Goal: Find specific page/section: Find specific page/section

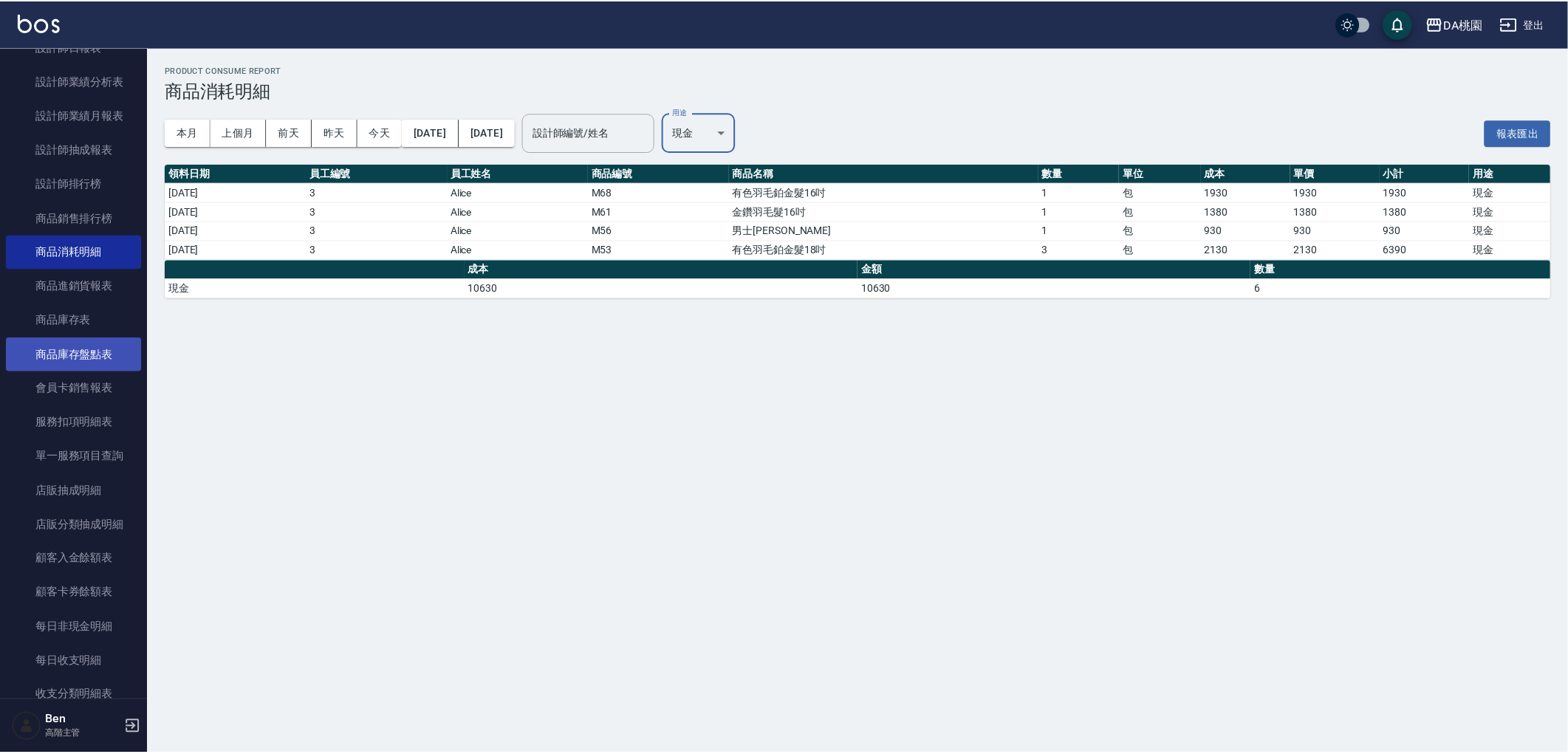
scroll to position [328, 0]
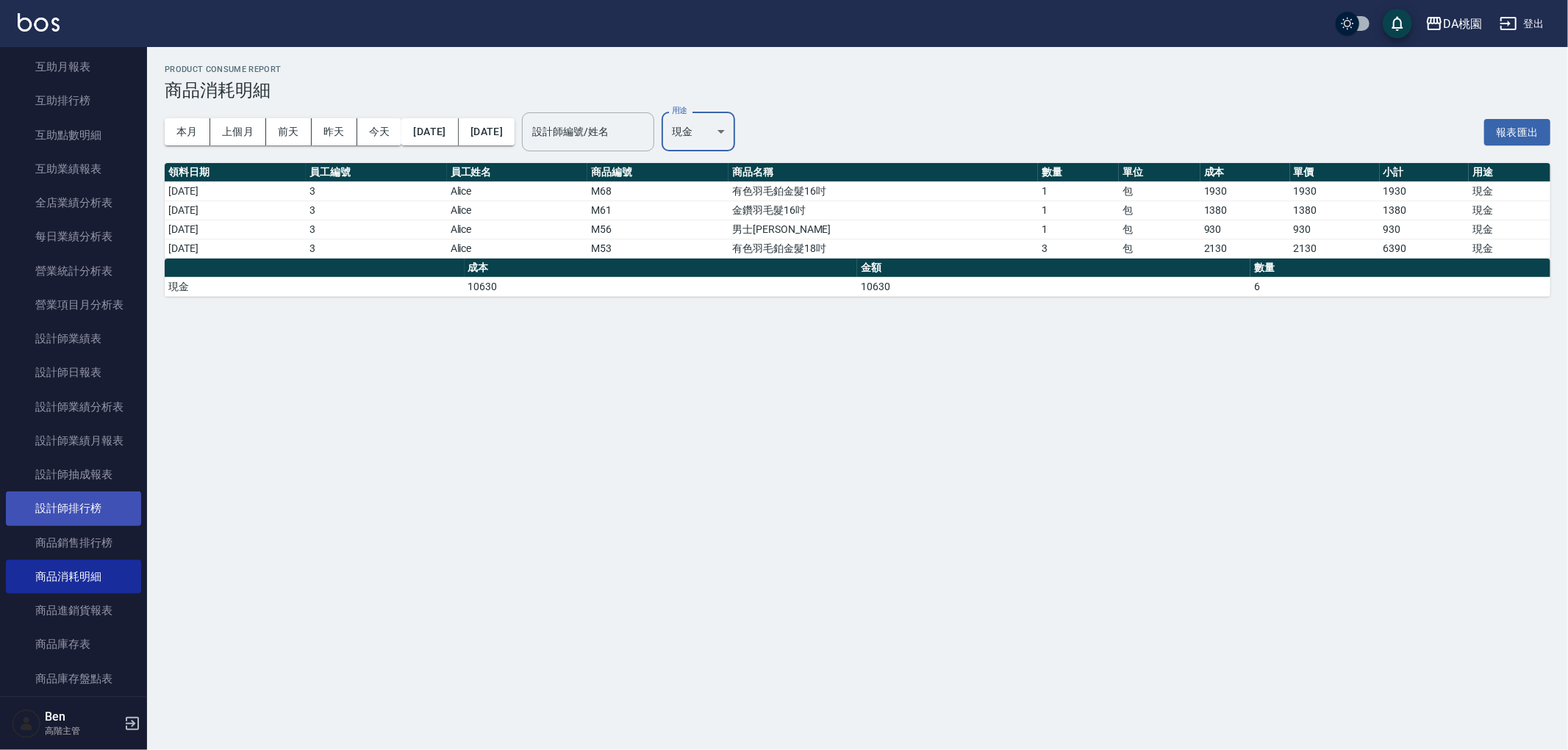
click at [67, 507] on link "設計師排行榜" at bounding box center [73, 507] width 135 height 34
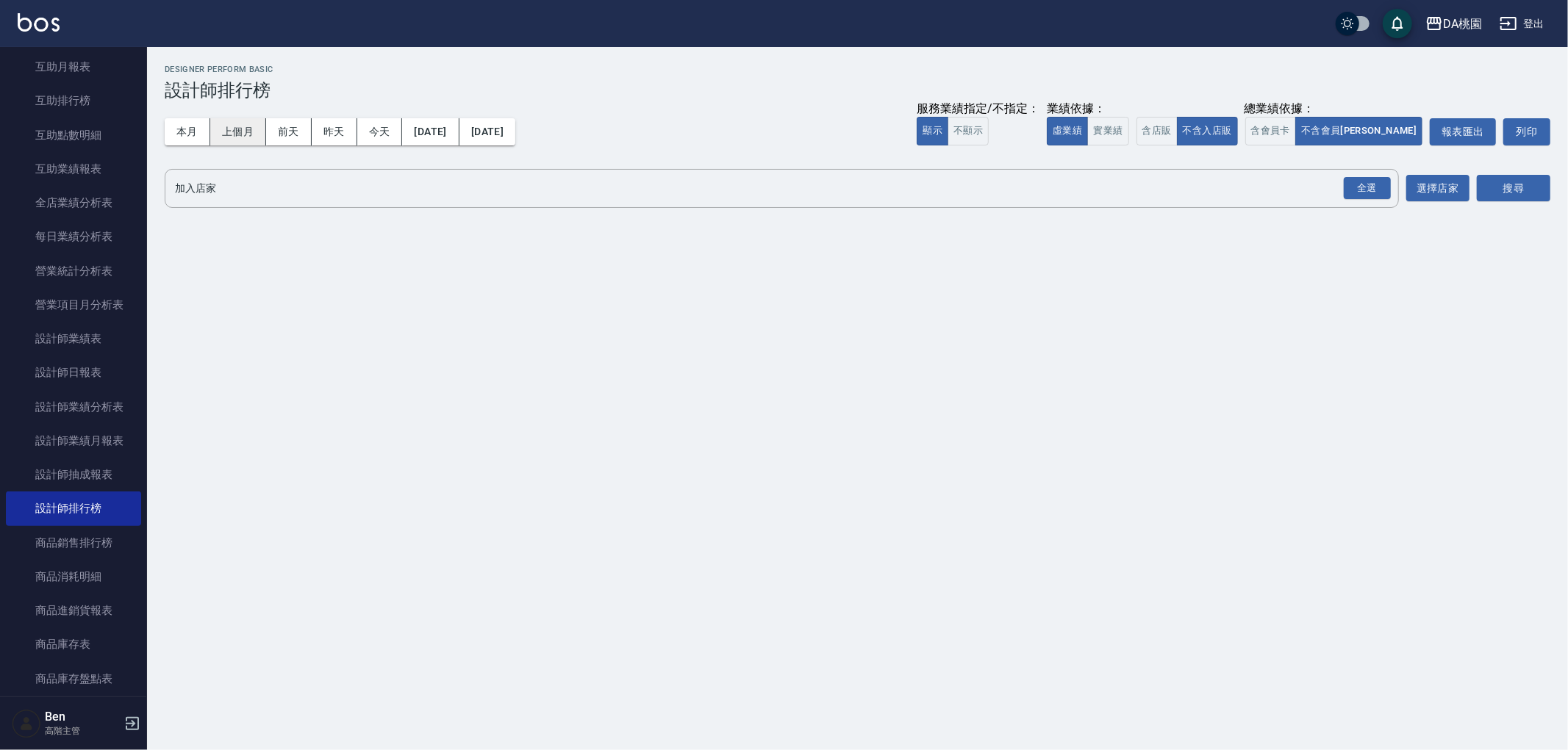
click at [261, 130] on button "上個月" at bounding box center [238, 131] width 56 height 27
click at [1128, 134] on button "實業績" at bounding box center [1107, 131] width 41 height 29
click at [1350, 191] on div "全選" at bounding box center [1366, 189] width 47 height 23
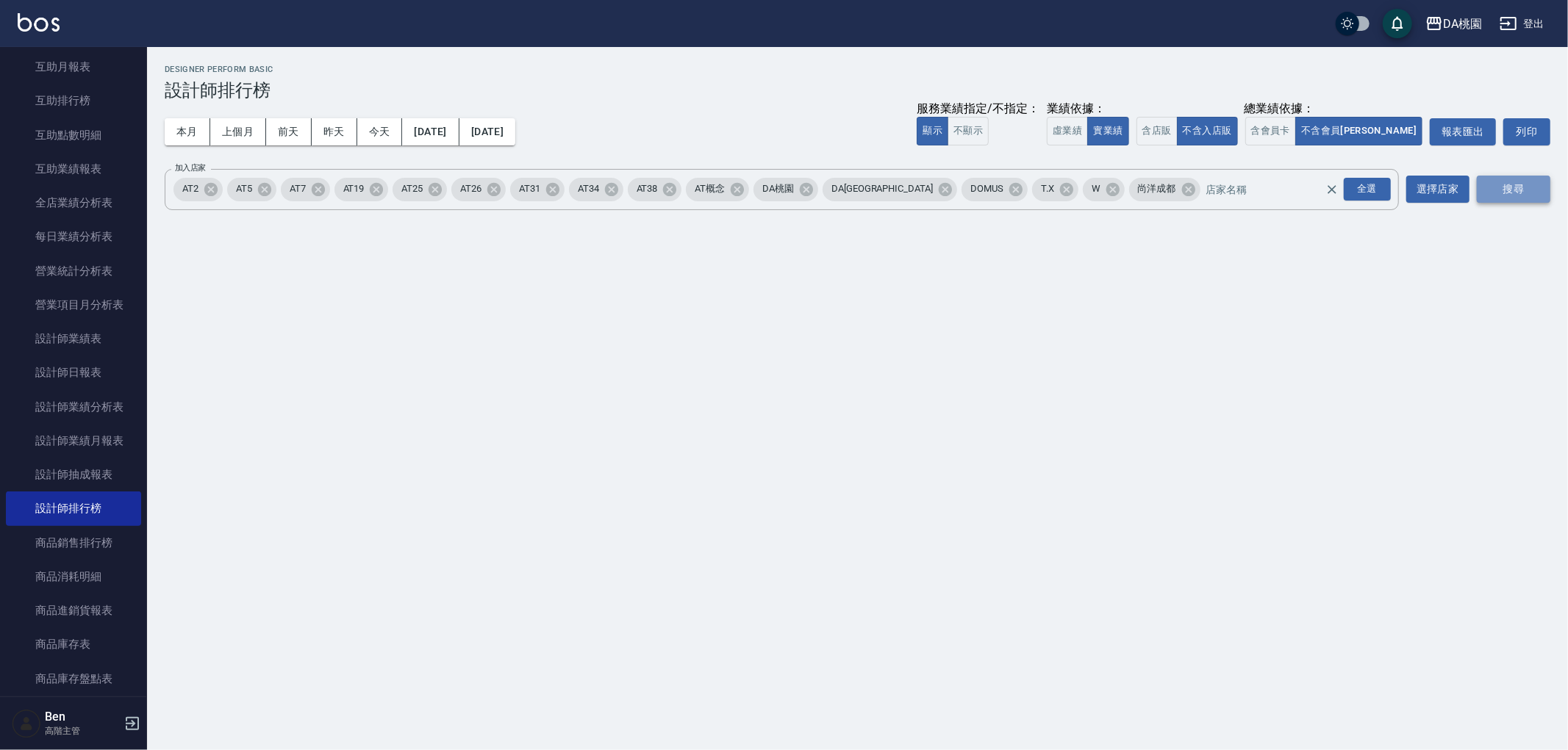
click at [1508, 191] on button "搜尋" at bounding box center [1513, 189] width 74 height 27
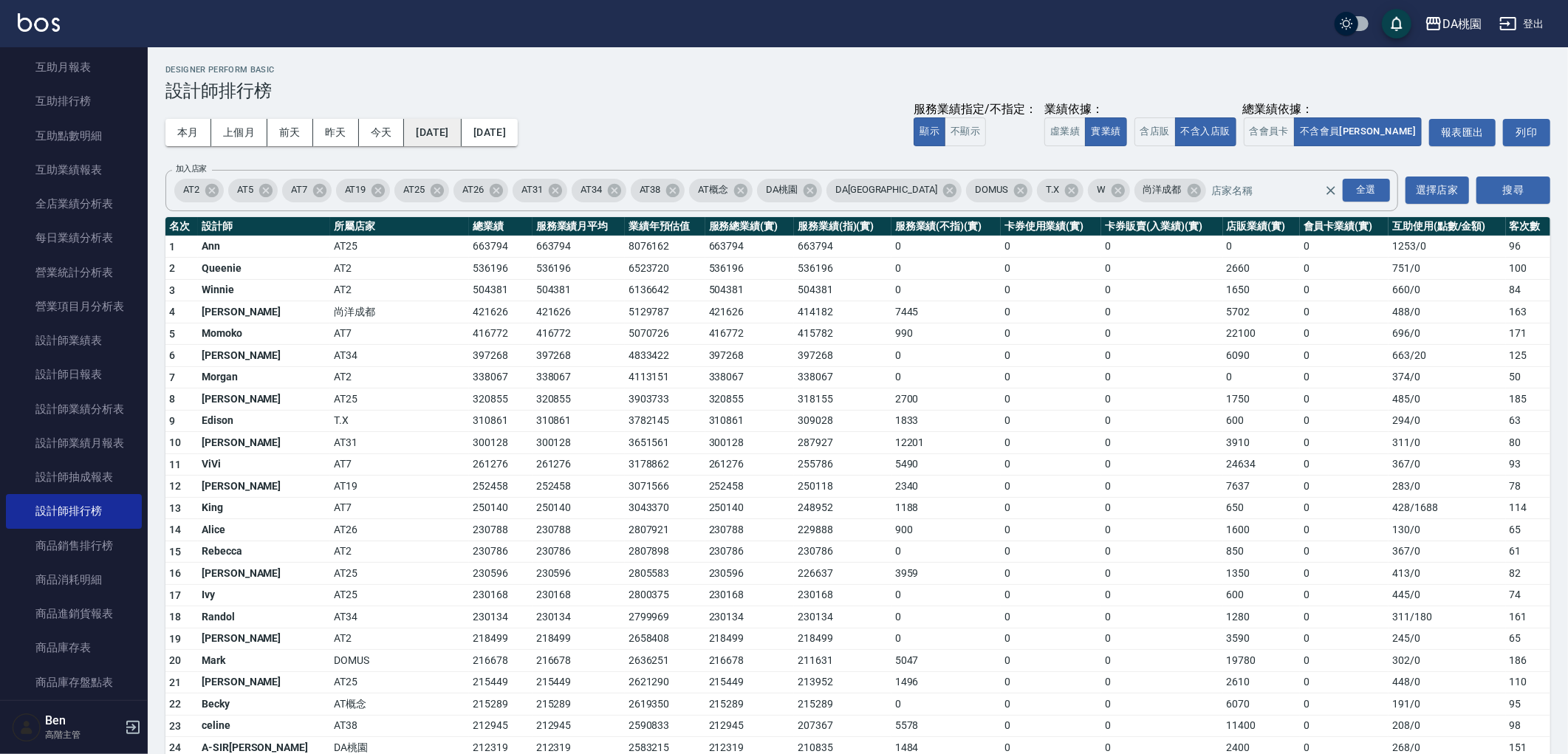
drag, startPoint x: 475, startPoint y: 112, endPoint x: 469, endPoint y: 124, distance: 13.4
click at [469, 124] on div "本月 上個月 前天 昨天 今天 [DATE] [DATE] 服務業績指定/不指定： 顯示 不顯示 業績依據： 虛業績 實業績 總業績依據： 含店販 不含入店販…" at bounding box center [858, 132] width 1385 height 63
click at [461, 124] on button "[DATE]" at bounding box center [432, 132] width 57 height 27
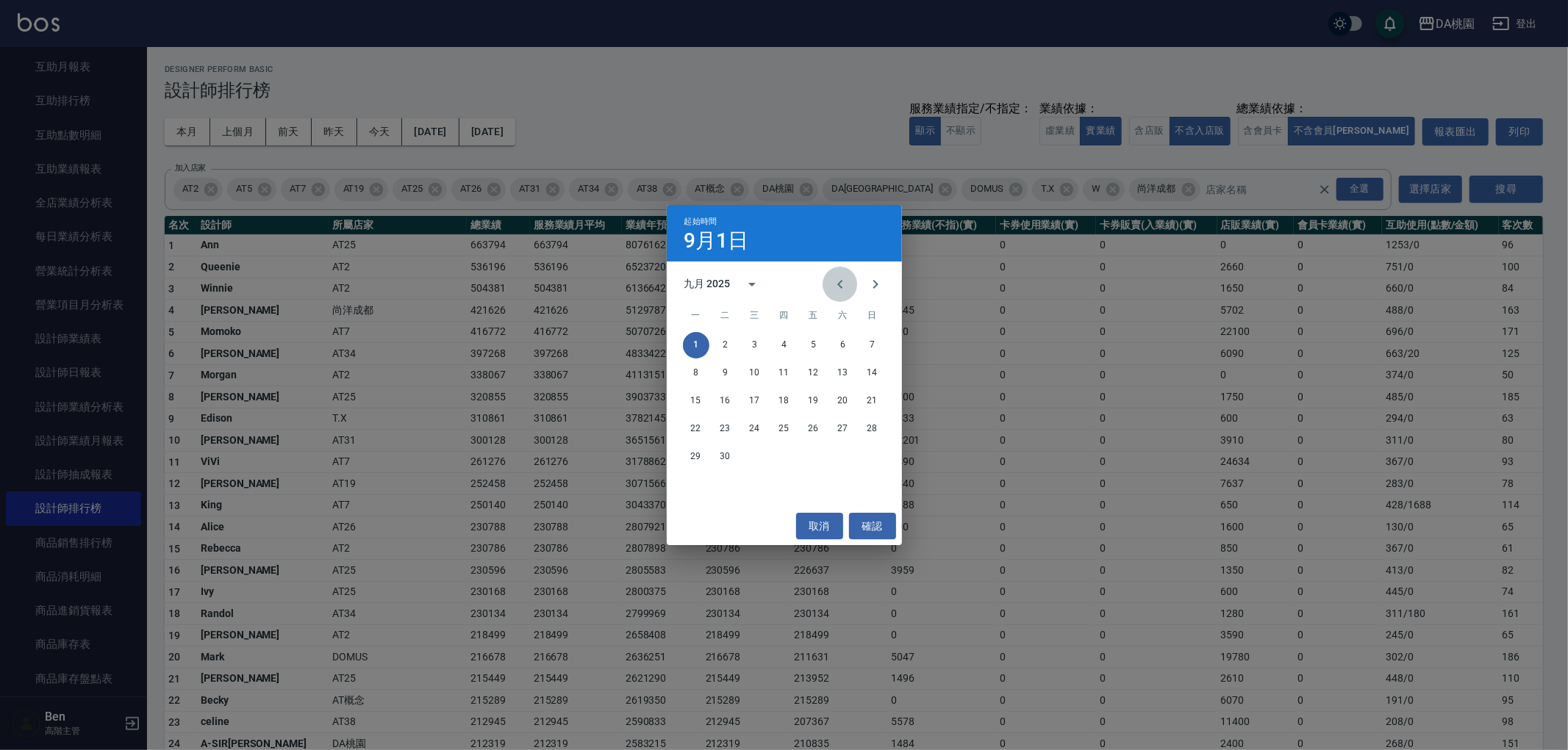
click at [835, 283] on icon "Previous month" at bounding box center [840, 284] width 17 height 17
click at [820, 345] on button "1" at bounding box center [814, 345] width 27 height 27
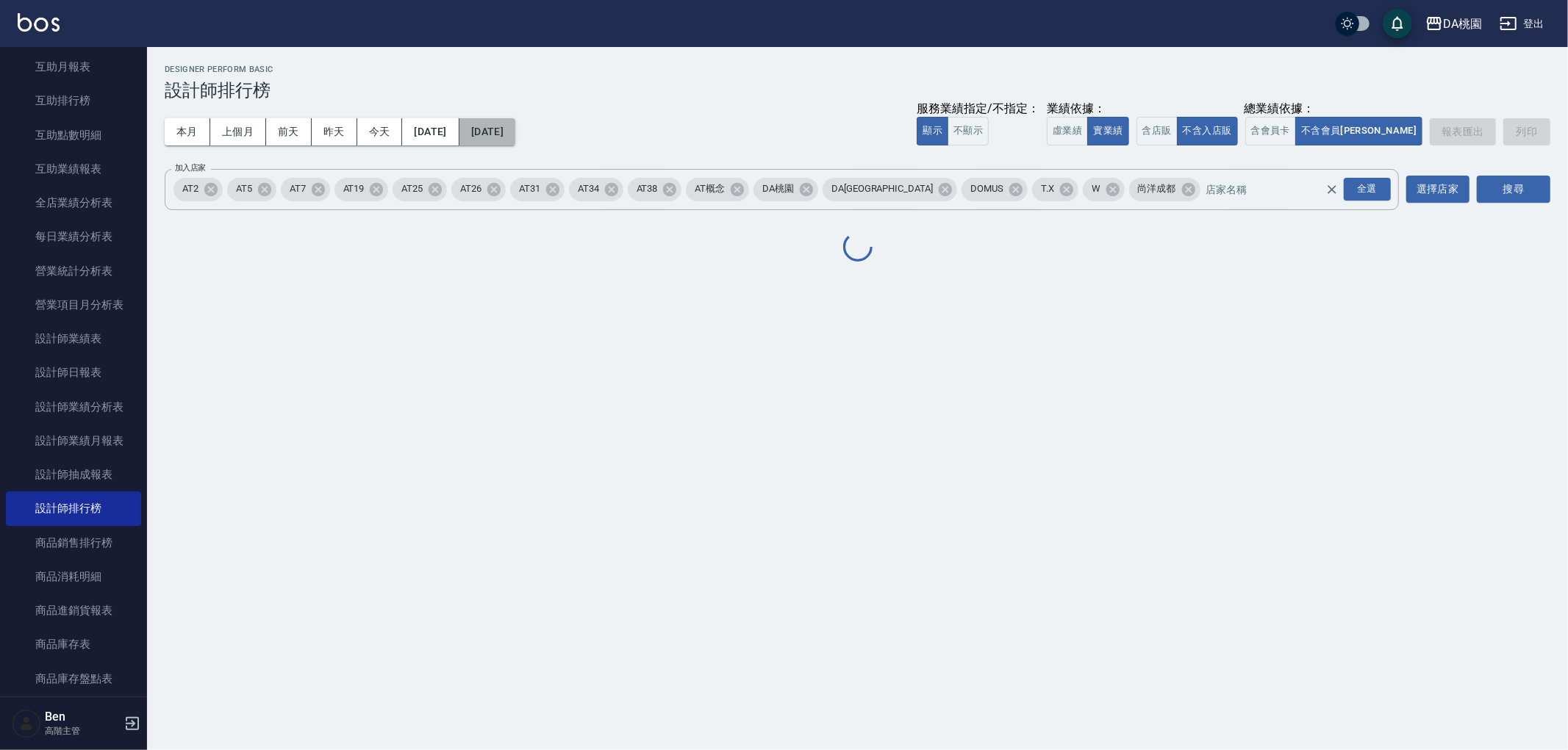
click at [515, 138] on button "[DATE]" at bounding box center [487, 131] width 56 height 27
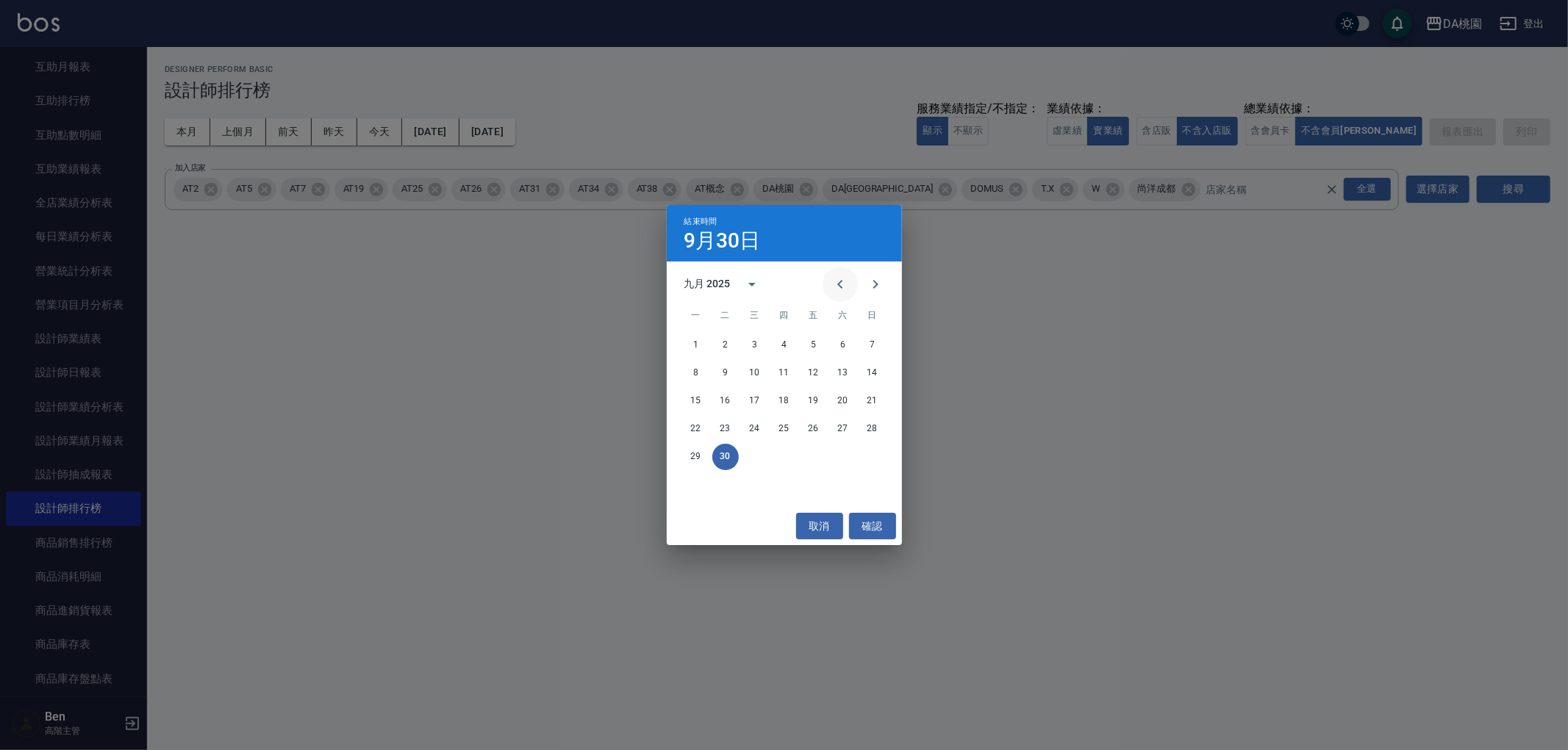
click at [841, 275] on icon "Previous month" at bounding box center [840, 284] width 17 height 17
click at [866, 450] on button "31" at bounding box center [873, 457] width 27 height 27
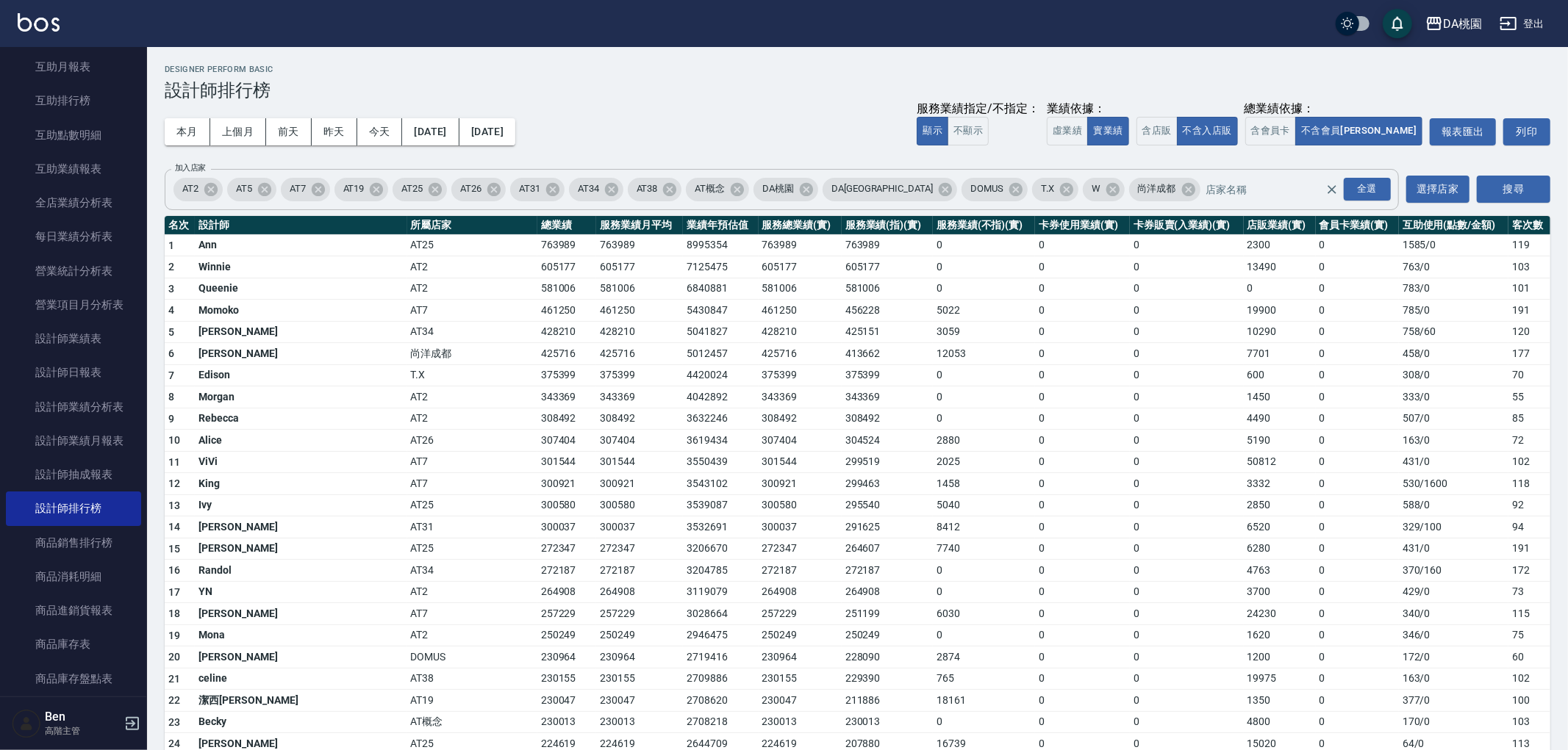
click at [1390, 186] on div "AT2 AT5 AT7 AT19 AT25 AT26 AT31 AT34 AT38 AT概念 [GEOGRAPHIC_DATA] [GEOGRAPHIC_DA…" at bounding box center [782, 189] width 1234 height 41
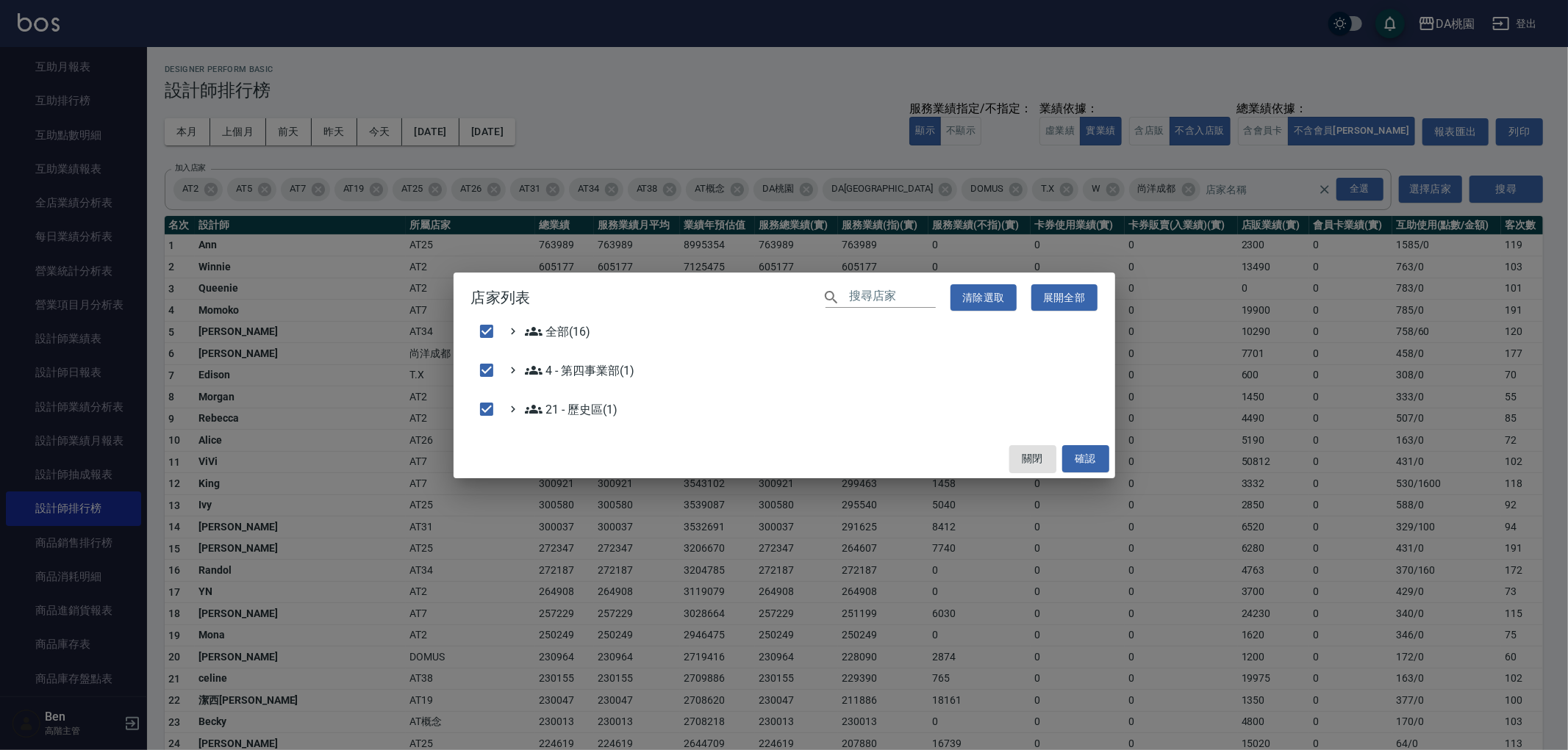
click at [1337, 379] on div "店家列表 ​ 清除選取 展開全部 全部(16) 4 - 第四事業部(1) 21 - 歷史區(1) 關閉 確認" at bounding box center [784, 375] width 1568 height 750
checkbox input "false"
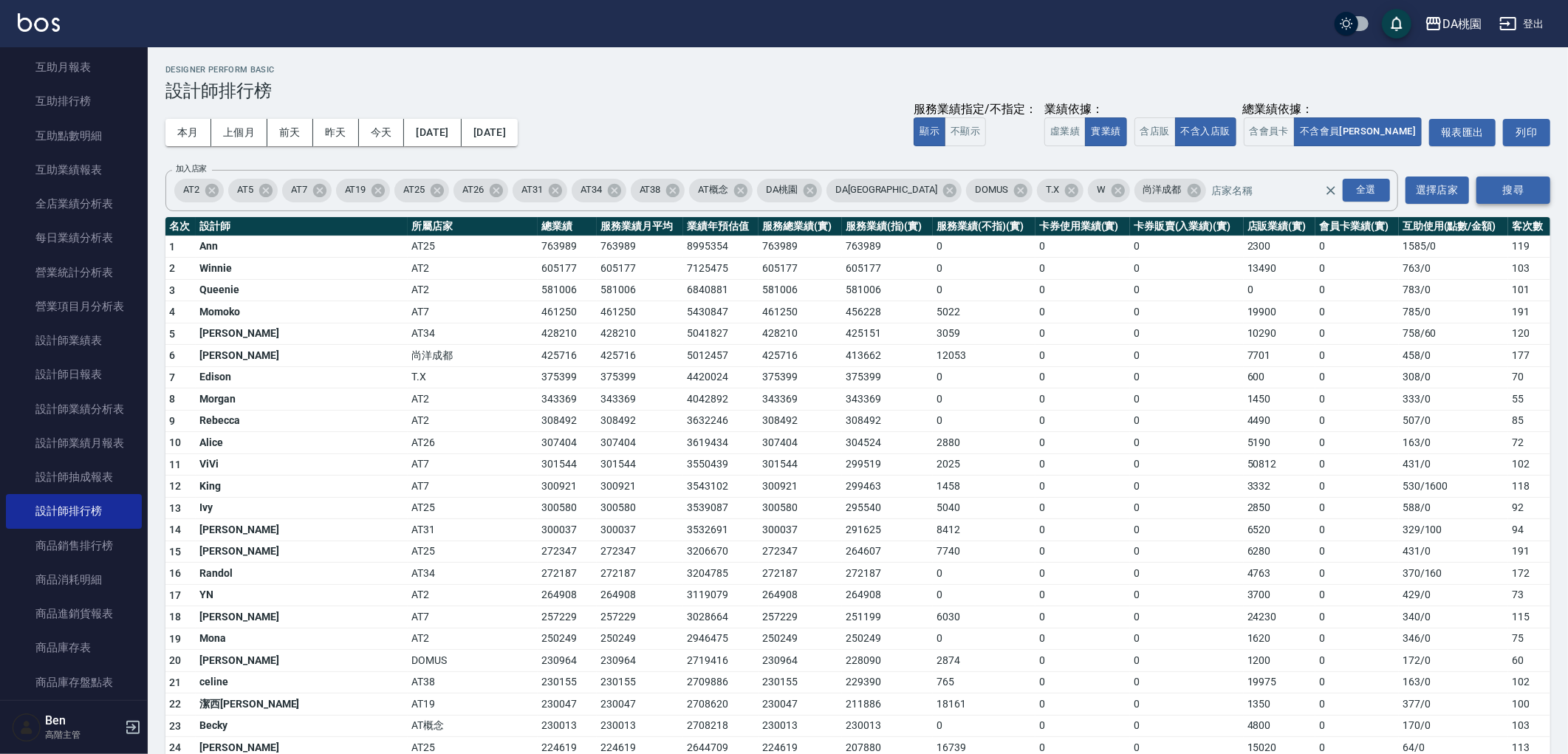
click at [1509, 191] on button "搜尋" at bounding box center [1513, 190] width 74 height 27
click at [1331, 183] on icon "Clear" at bounding box center [1331, 190] width 14 height 14
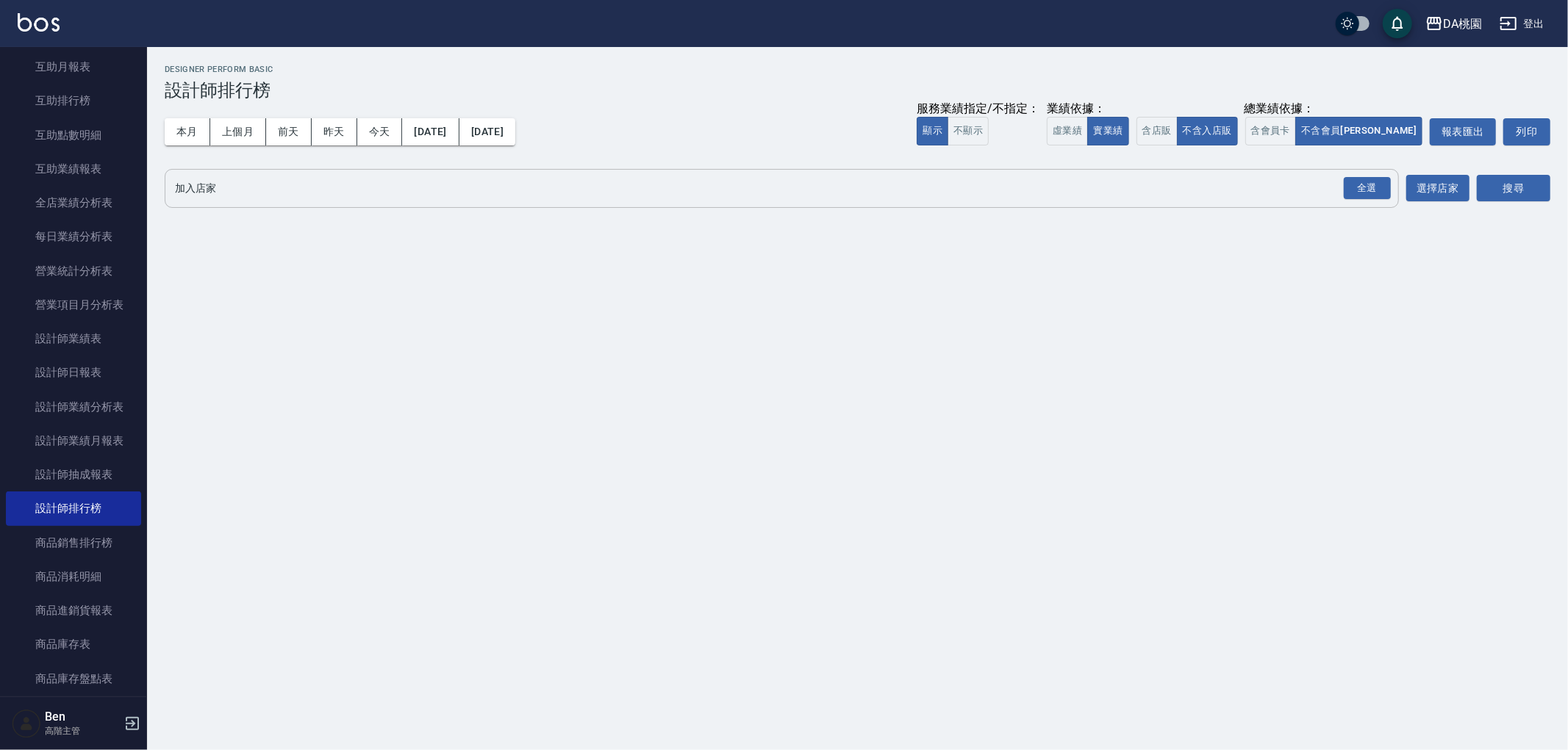
click at [1193, 178] on input "加入店家" at bounding box center [770, 188] width 1199 height 26
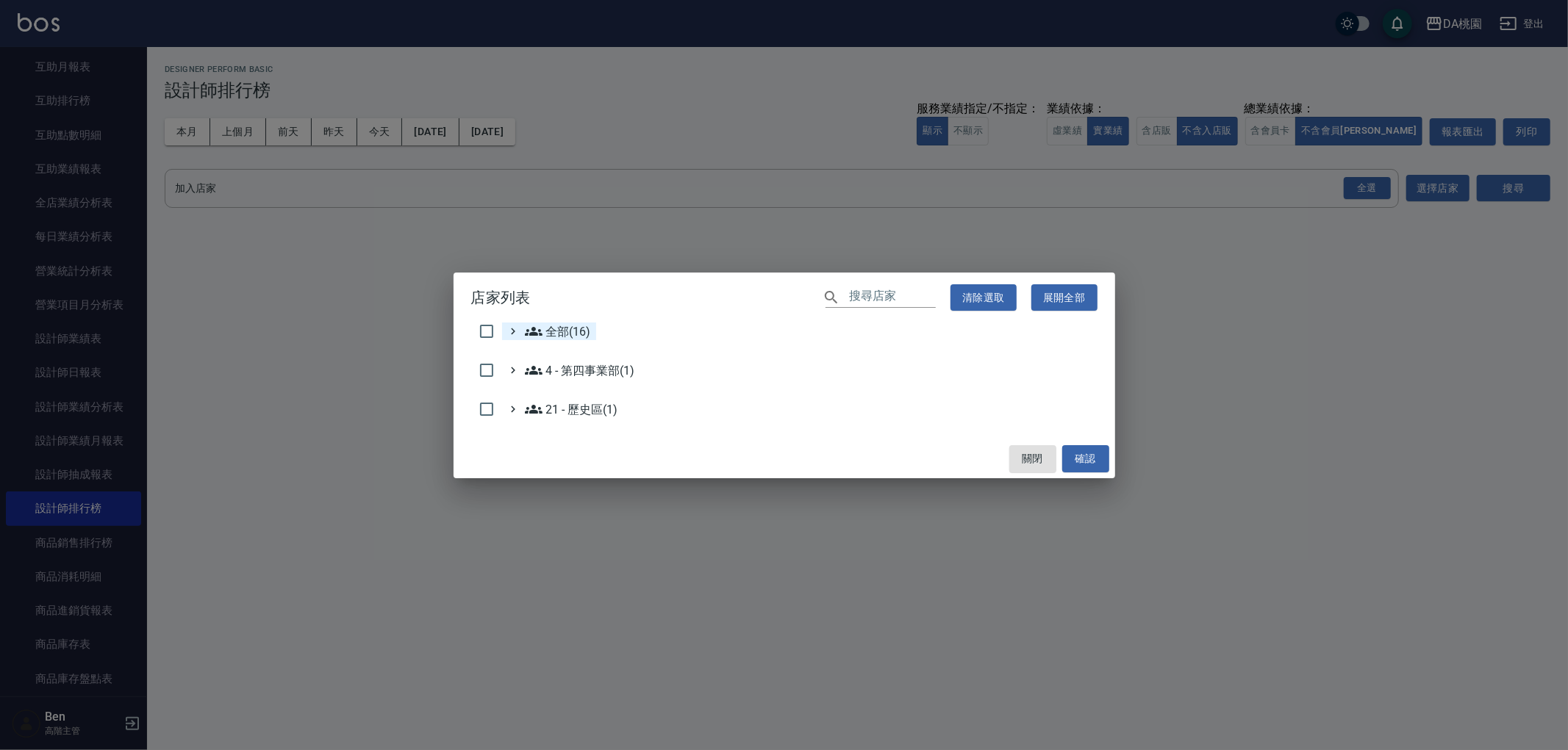
click at [576, 325] on span "全部(16)" at bounding box center [558, 331] width 66 height 17
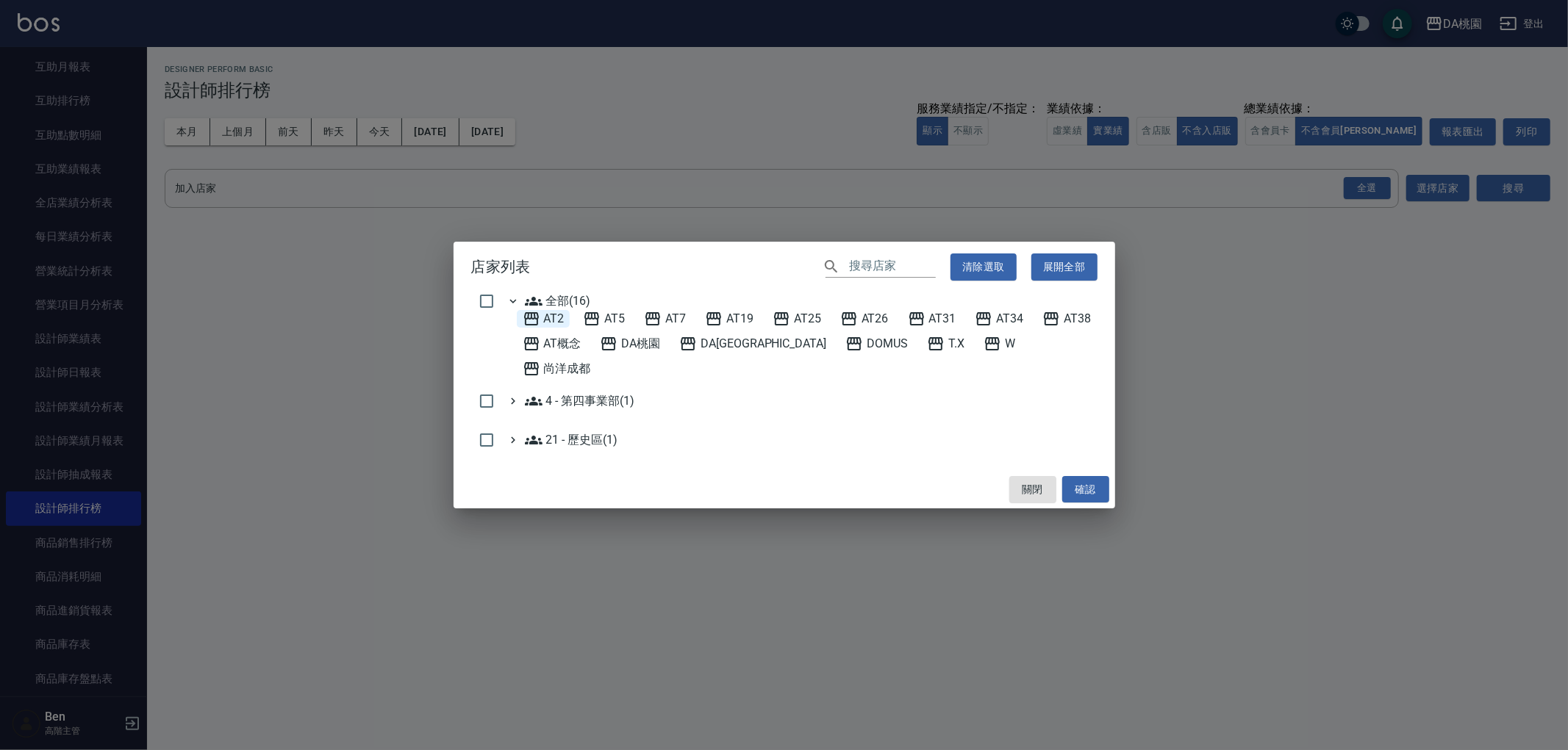
click at [557, 325] on span "AT2" at bounding box center [544, 318] width 42 height 17
click at [1090, 476] on button "確認" at bounding box center [1085, 489] width 47 height 27
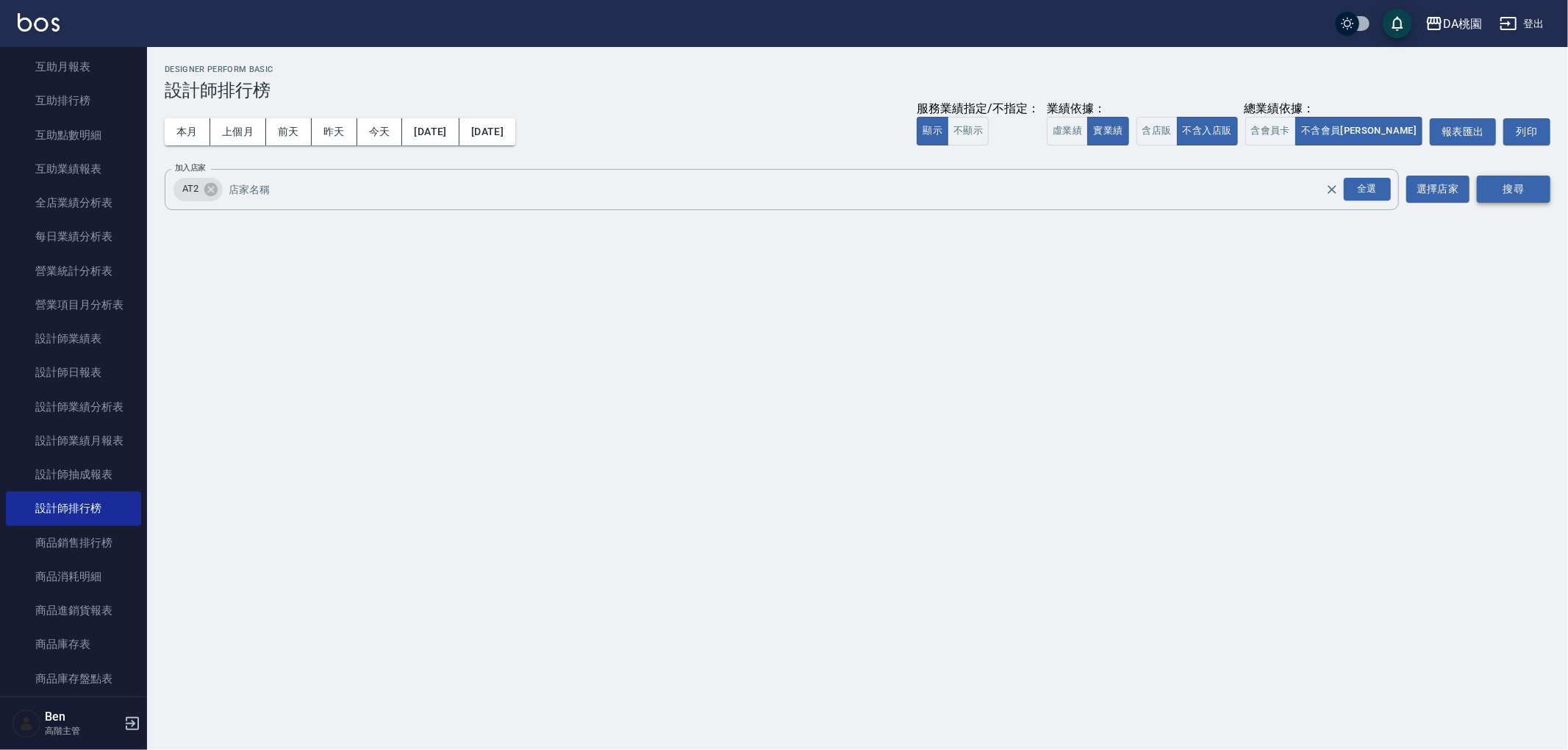
click at [1528, 182] on button "搜尋" at bounding box center [1513, 189] width 74 height 27
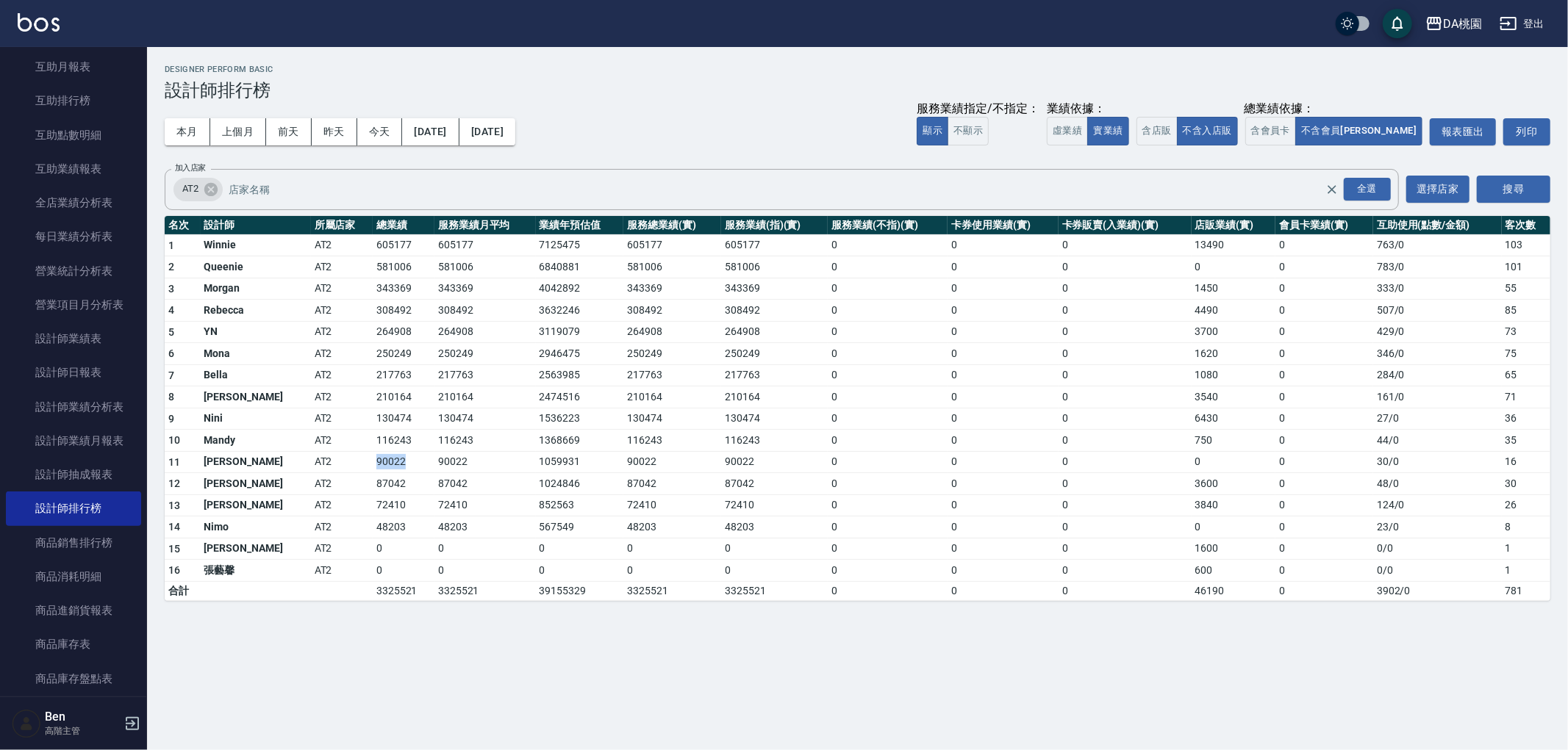
drag, startPoint x: 319, startPoint y: 460, endPoint x: 388, endPoint y: 460, distance: 69.0
click at [388, 460] on tr "11 [PERSON_NAME] AT2 90022 90022 1059931 90022 90022 0 0 0 0 0 30 / 0 16" at bounding box center [858, 461] width 1386 height 22
click at [229, 129] on button "上個月" at bounding box center [238, 131] width 56 height 27
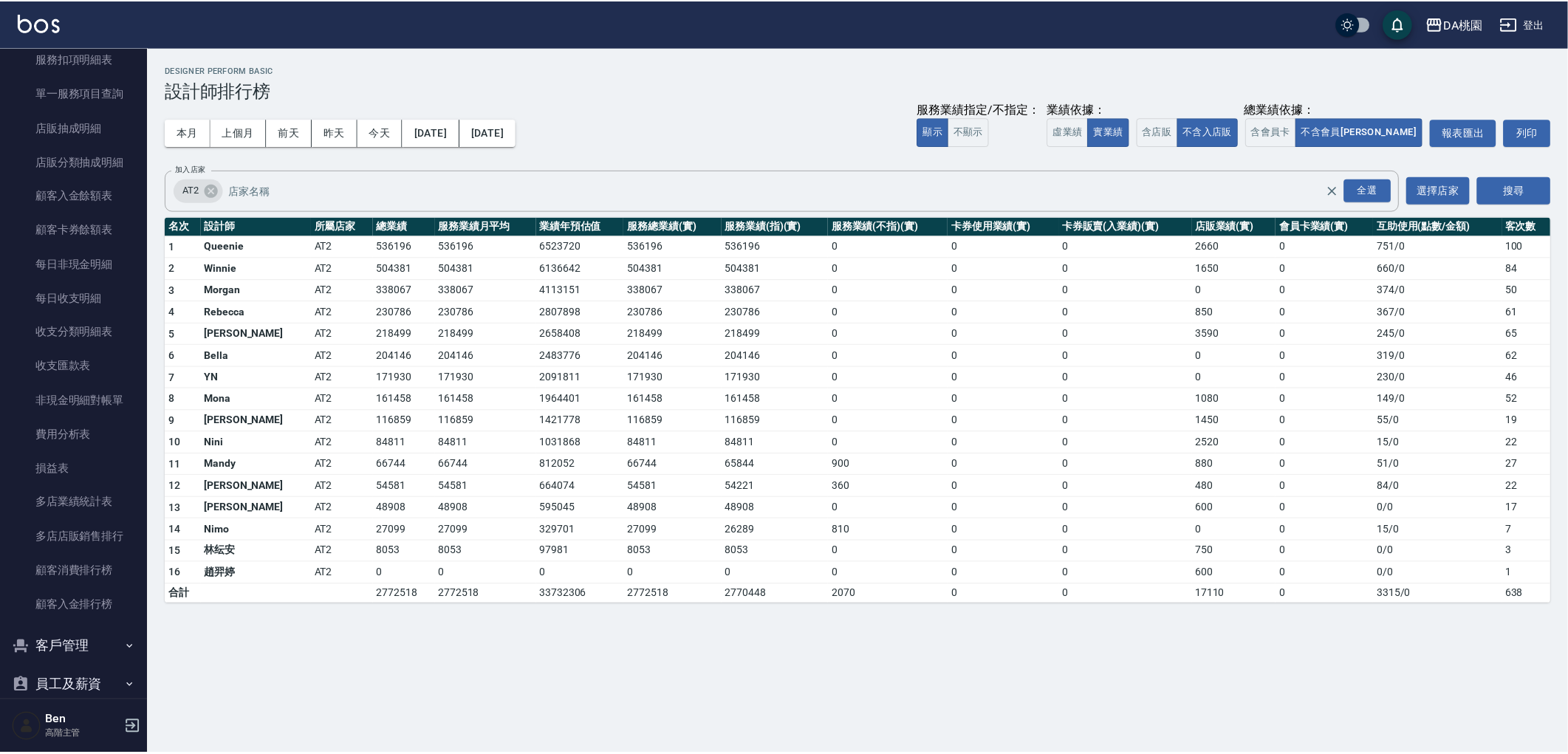
scroll to position [1230, 0]
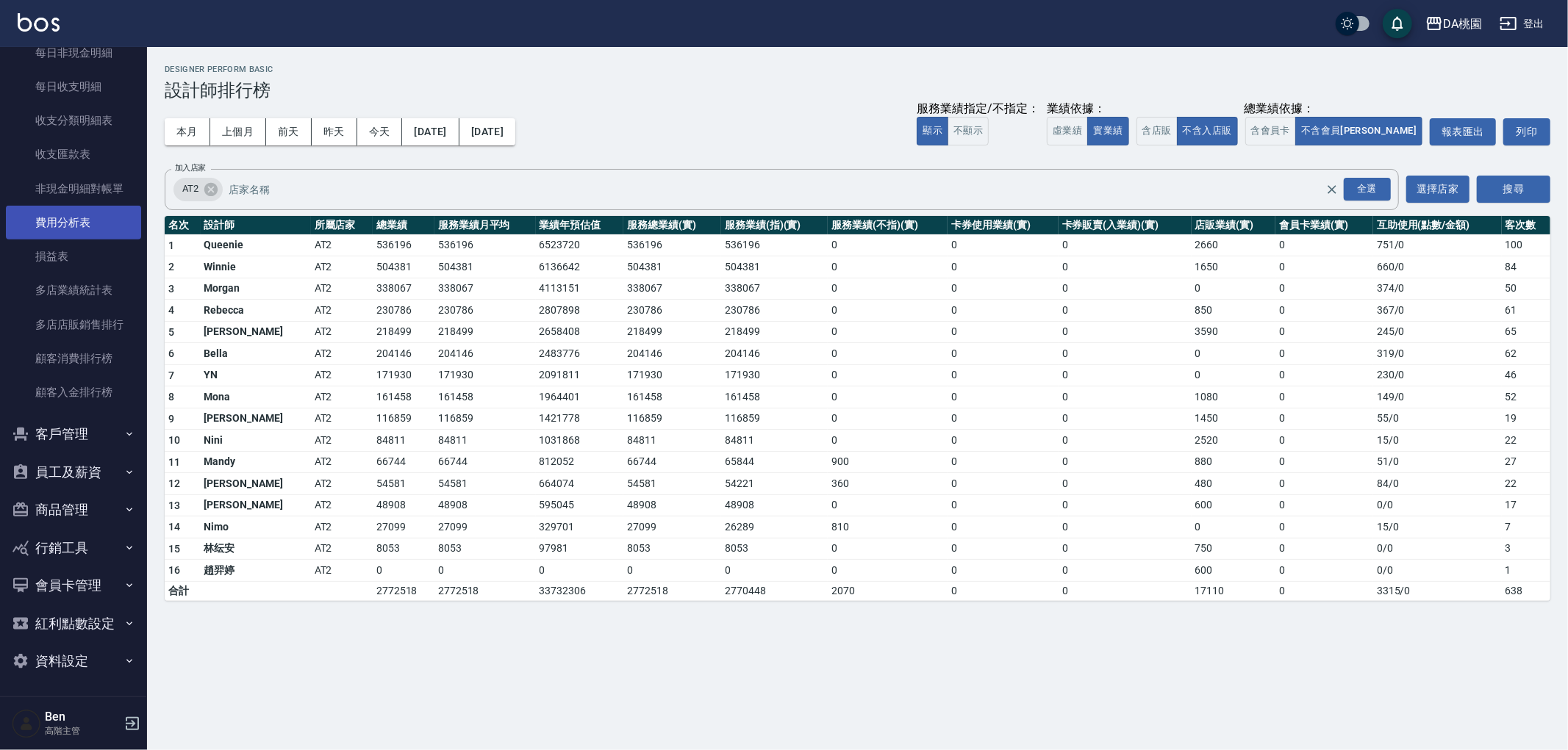
click at [83, 230] on link "費用分析表" at bounding box center [73, 222] width 135 height 34
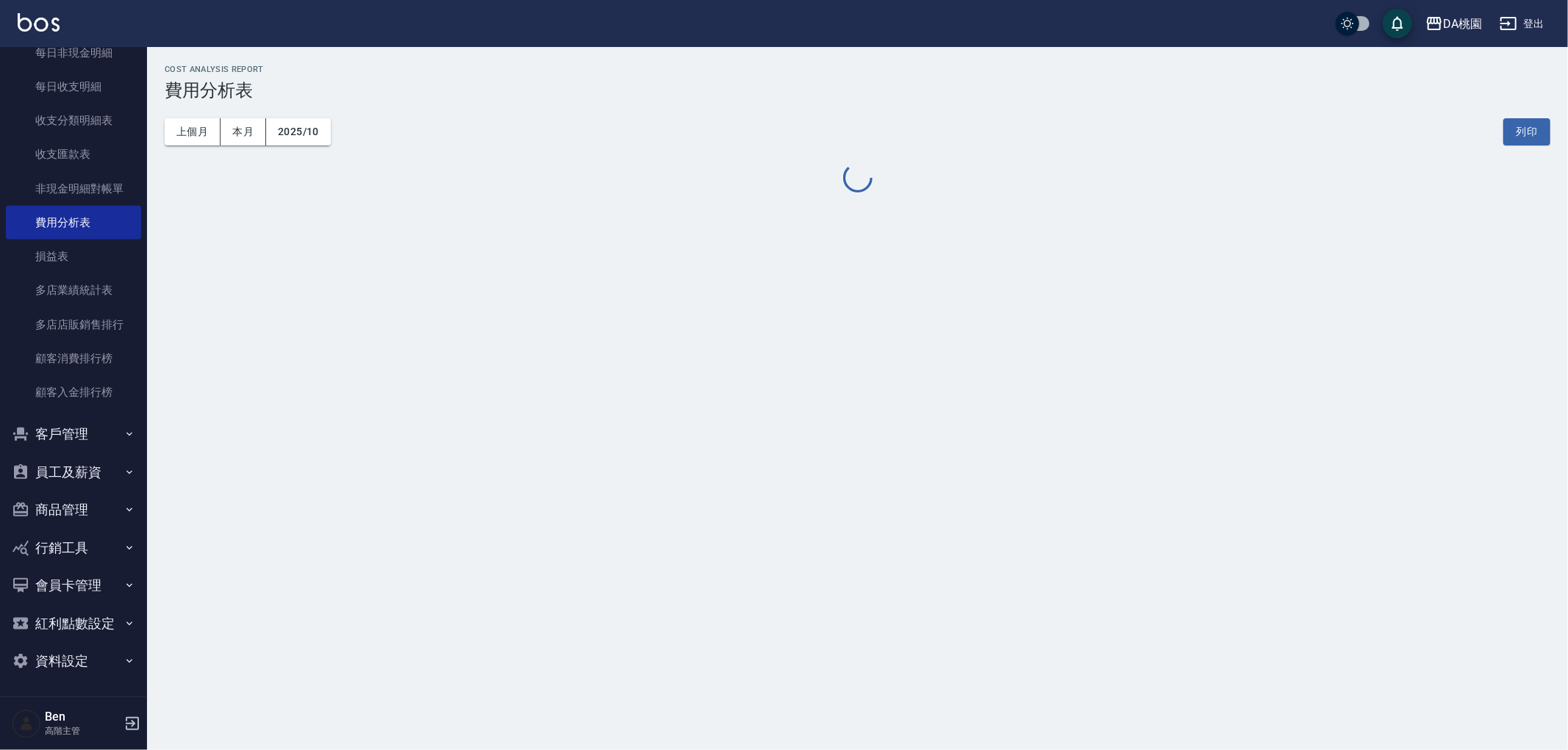
click at [100, 471] on button "員工及薪資" at bounding box center [73, 473] width 135 height 38
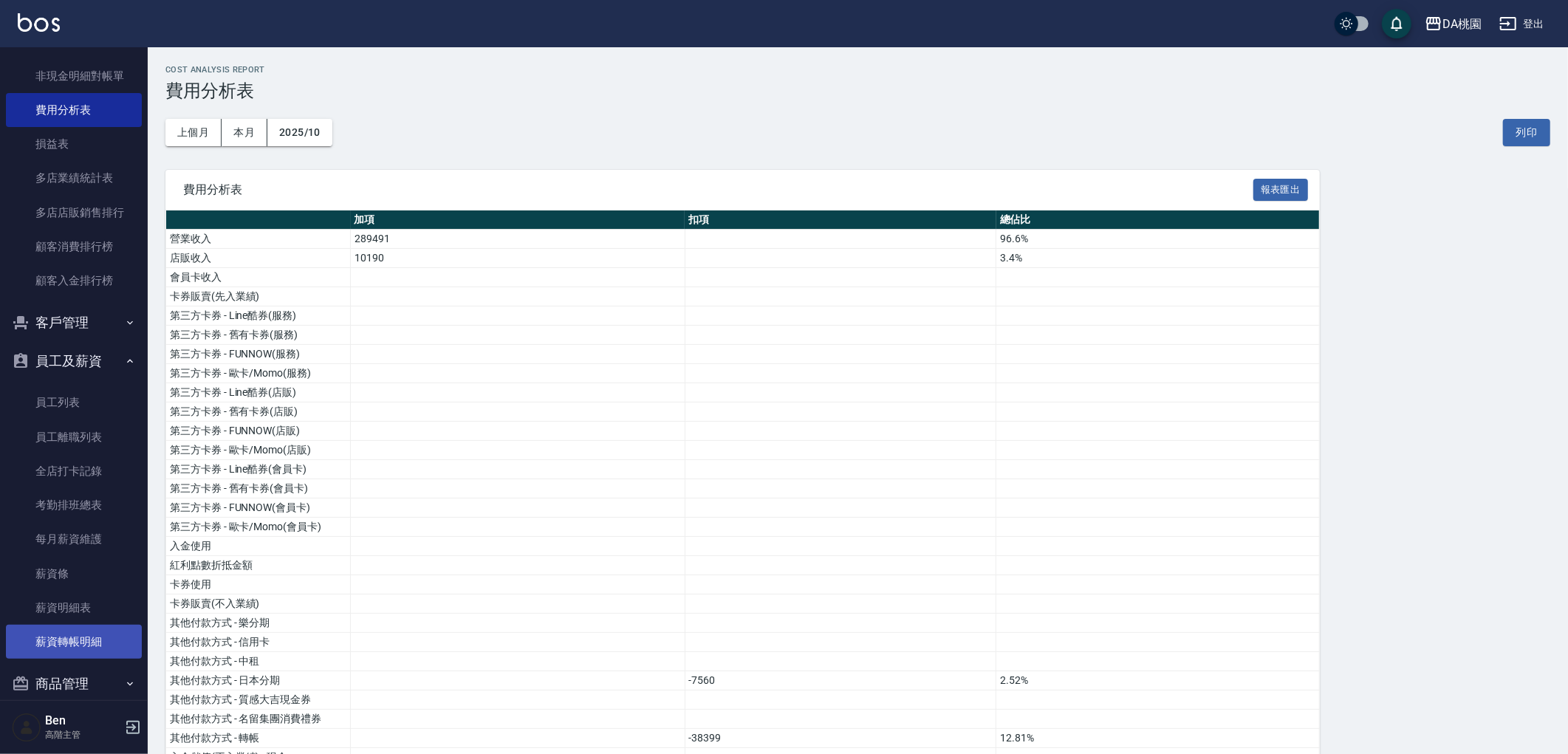
scroll to position [1502, 0]
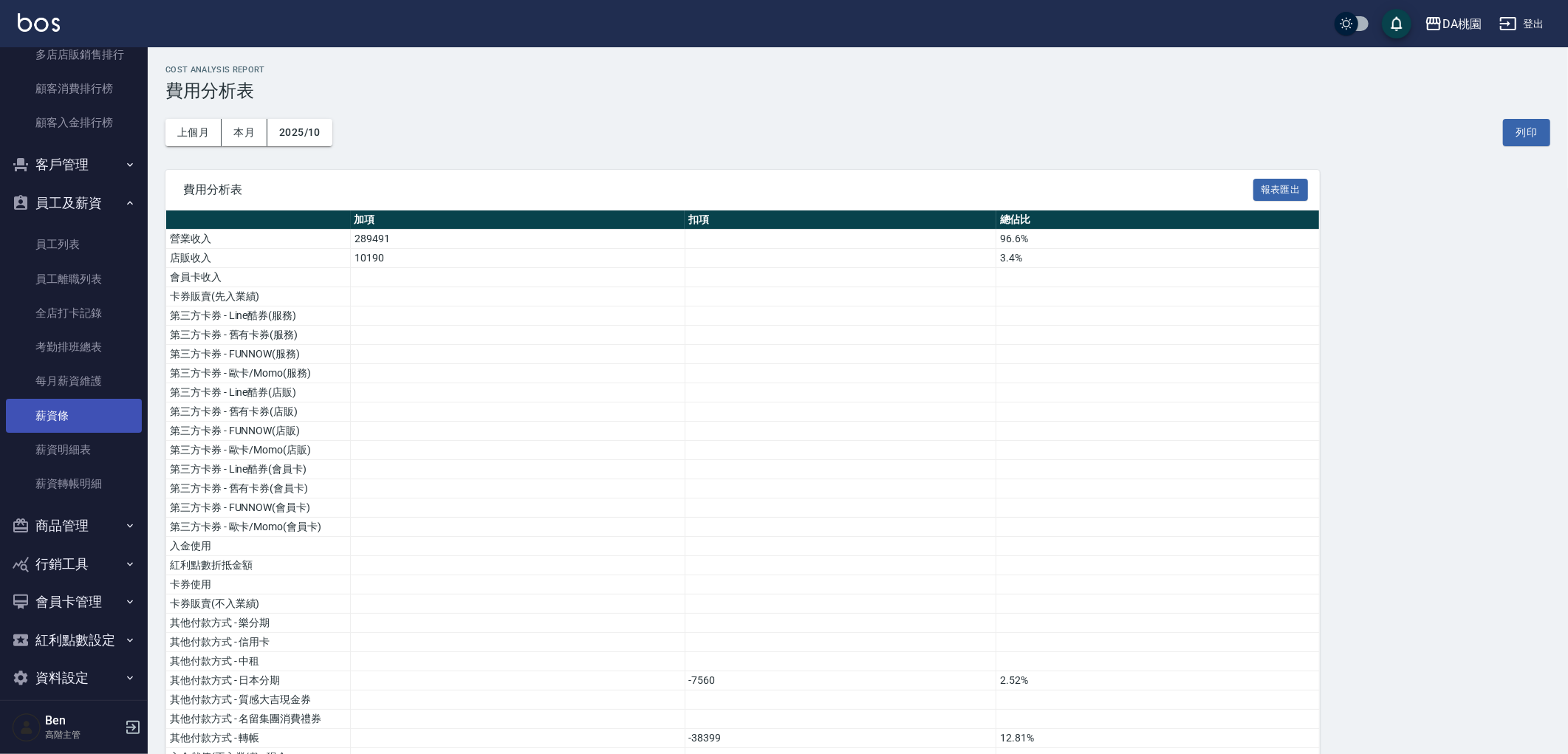
click at [92, 409] on link "薪資條" at bounding box center [73, 416] width 136 height 34
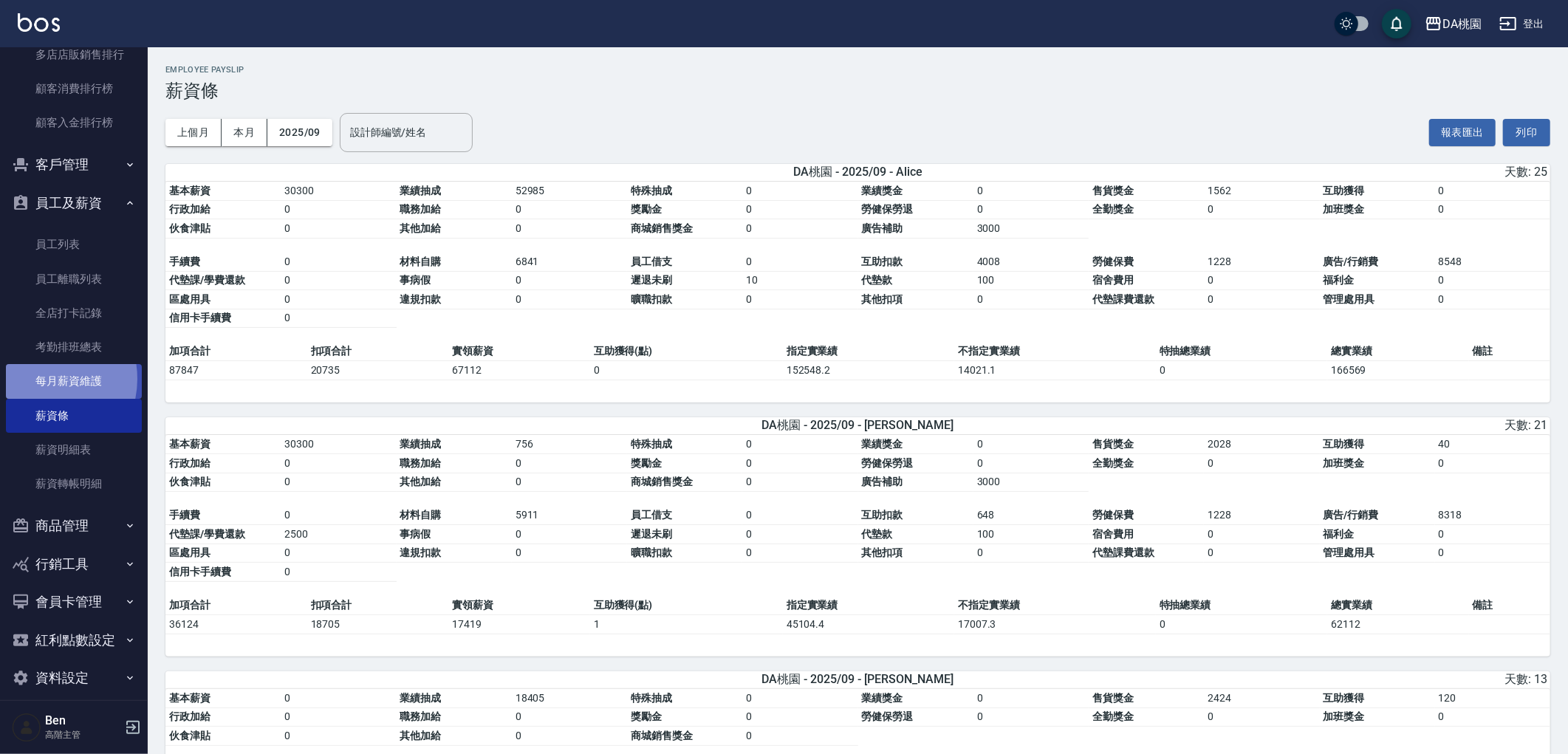
click at [40, 379] on link "每月薪資維護" at bounding box center [73, 381] width 136 height 34
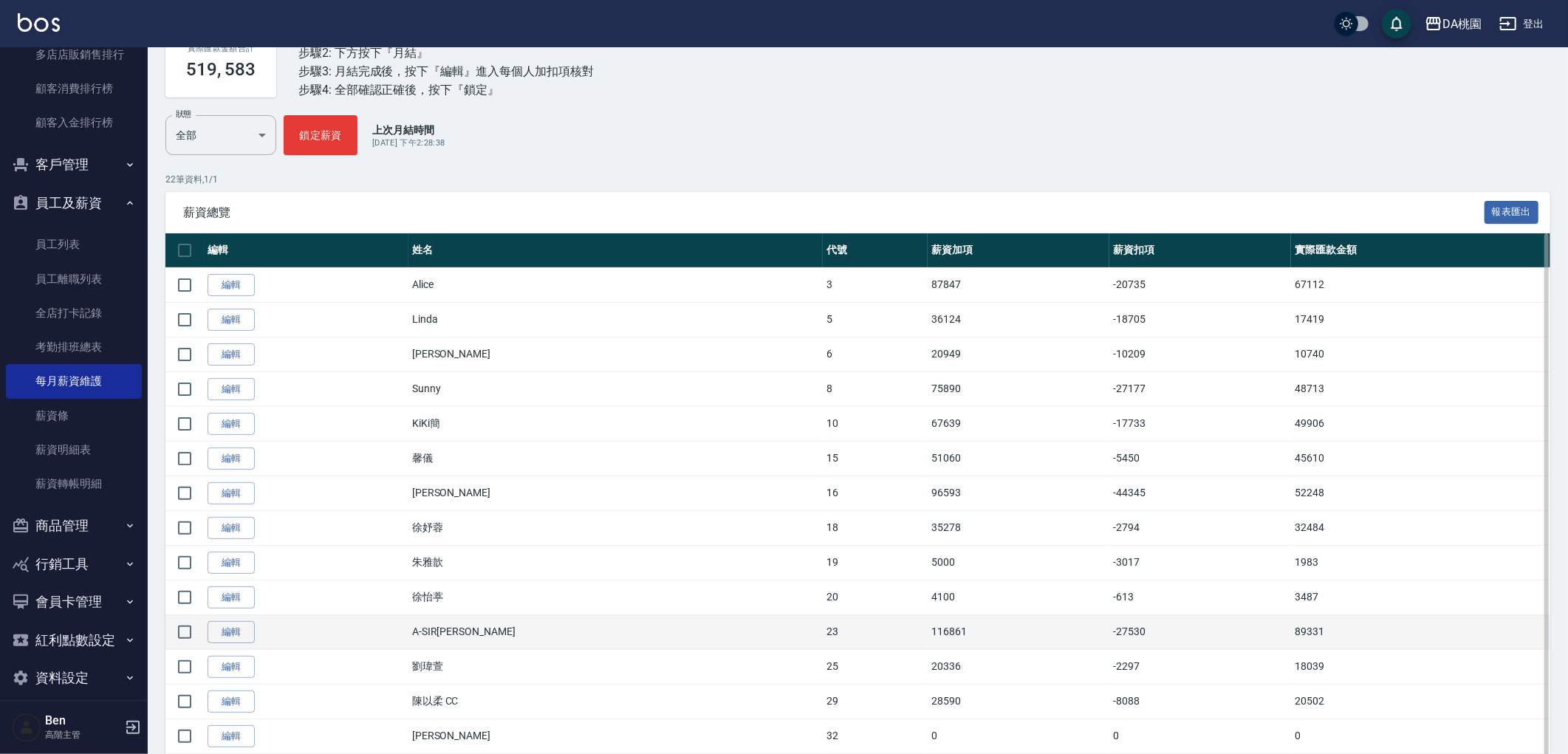
scroll to position [82, 0]
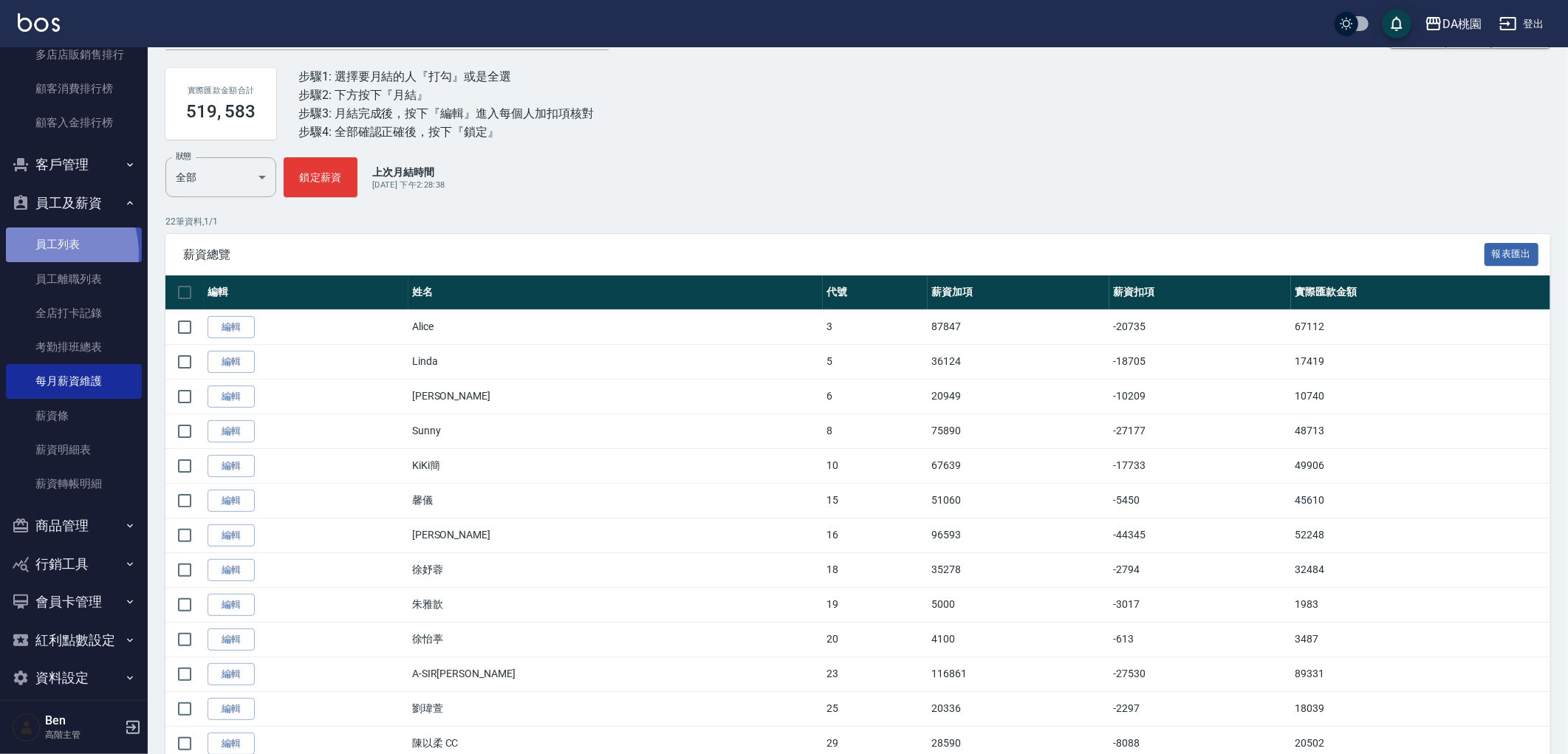
click at [42, 254] on link "員工列表" at bounding box center [73, 244] width 136 height 34
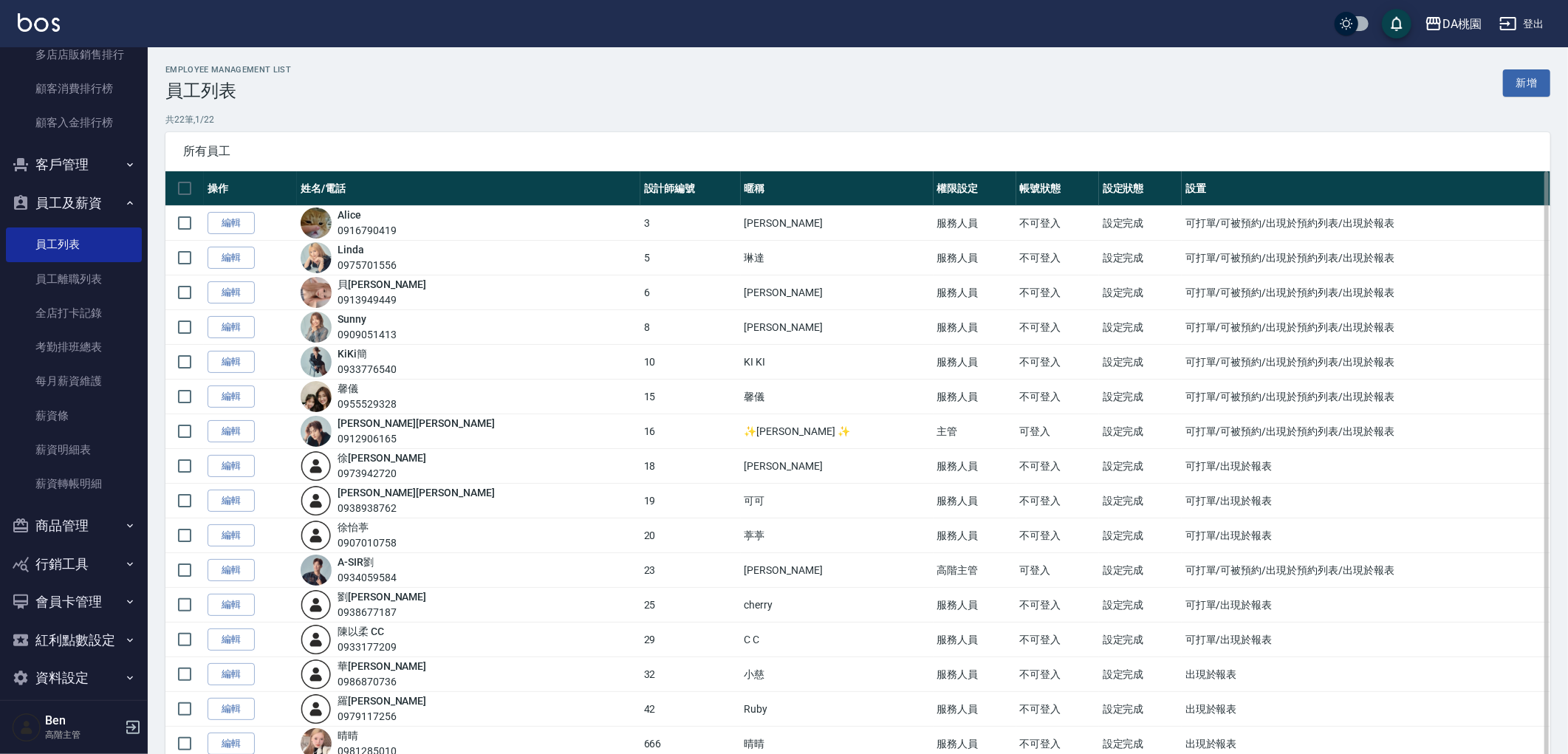
click at [1099, 558] on td "設定完成" at bounding box center [1141, 571] width 83 height 35
